Goal: Task Accomplishment & Management: Manage account settings

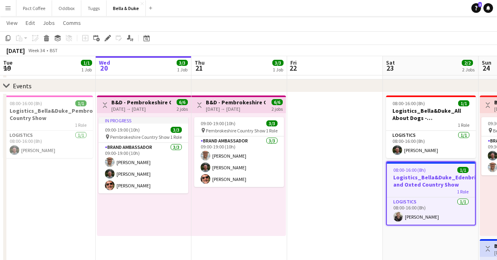
scroll to position [0, 257]
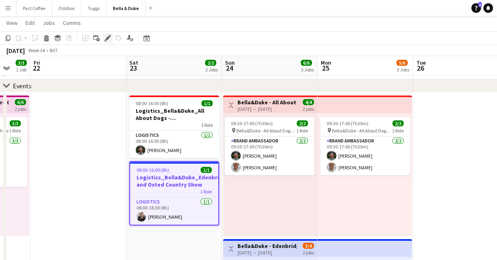
click at [109, 34] on div "Edit" at bounding box center [108, 38] width 10 height 10
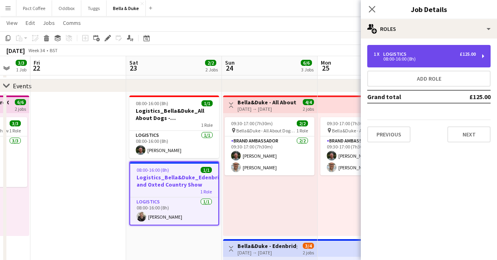
click at [392, 51] on div "Logistics" at bounding box center [397, 54] width 26 height 6
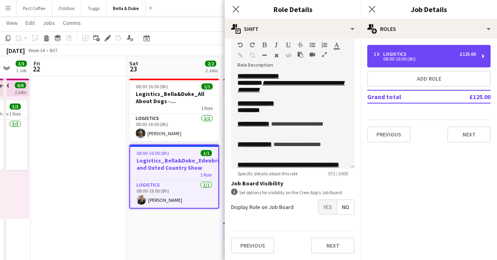
scroll to position [52, 0]
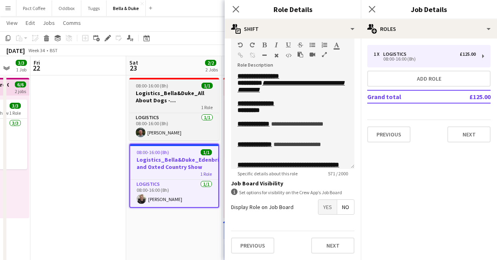
click at [170, 92] on h3 "Logistics_Bella&Duke_All About Dogs - [GEOGRAPHIC_DATA]" at bounding box center [174, 96] width 90 height 14
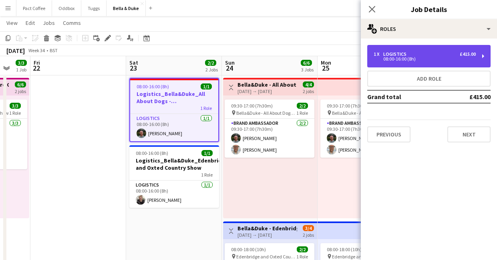
click at [399, 54] on div "Logistics" at bounding box center [397, 54] width 26 height 6
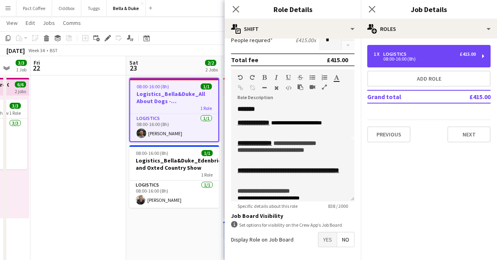
scroll to position [62, 0]
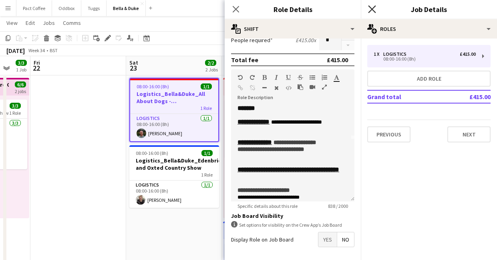
click at [374, 7] on icon "Close pop-in" at bounding box center [372, 9] width 8 height 8
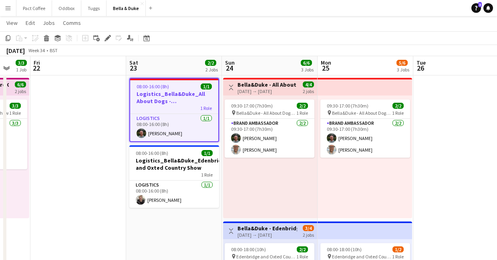
click at [15, 7] on button "Menu" at bounding box center [8, 8] width 16 height 16
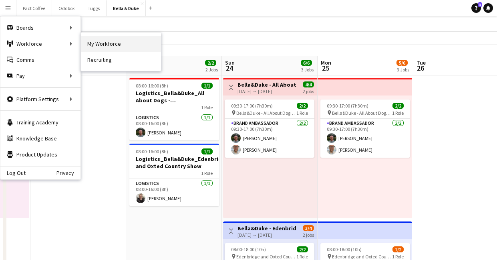
click at [112, 47] on link "My Workforce" at bounding box center [121, 44] width 80 height 16
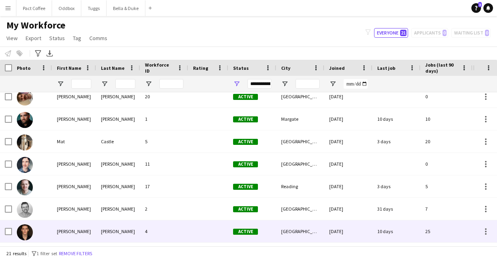
scroll to position [209, 0]
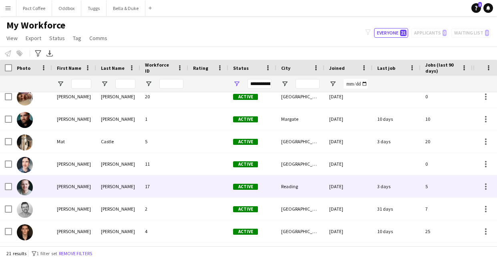
click at [80, 190] on div "[PERSON_NAME]" at bounding box center [74, 186] width 44 height 22
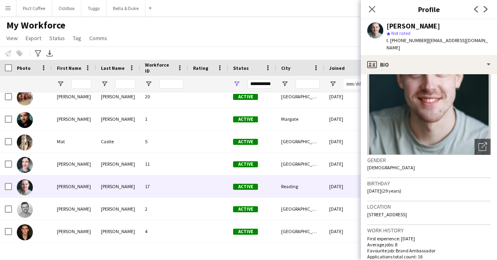
scroll to position [0, 0]
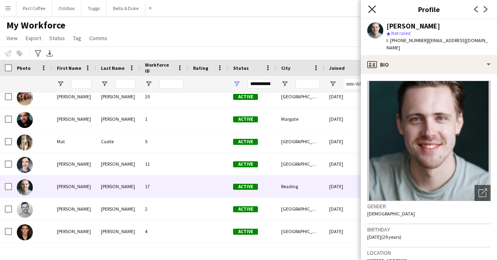
click at [373, 8] on icon at bounding box center [372, 9] width 8 height 8
